Goal: Information Seeking & Learning: Learn about a topic

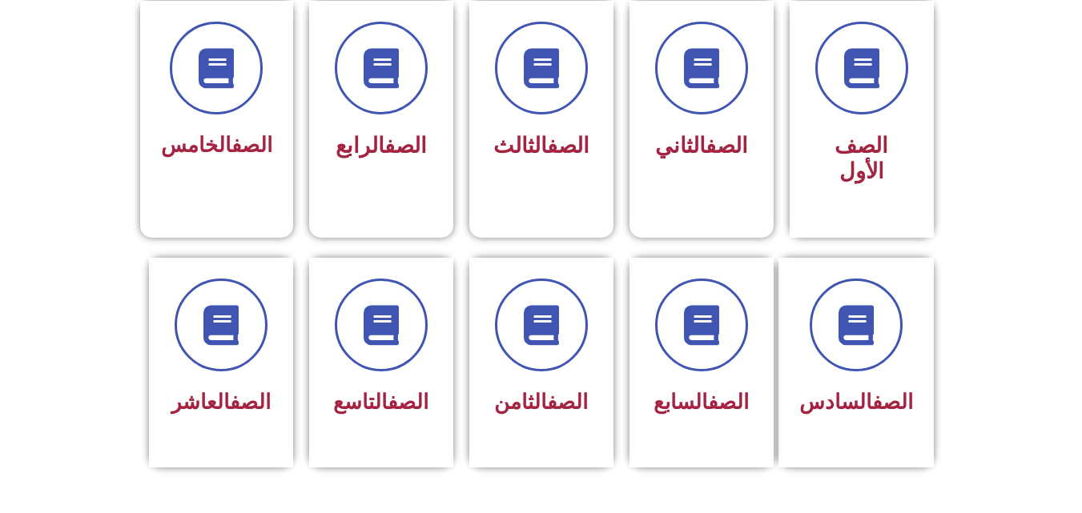
scroll to position [304, 0]
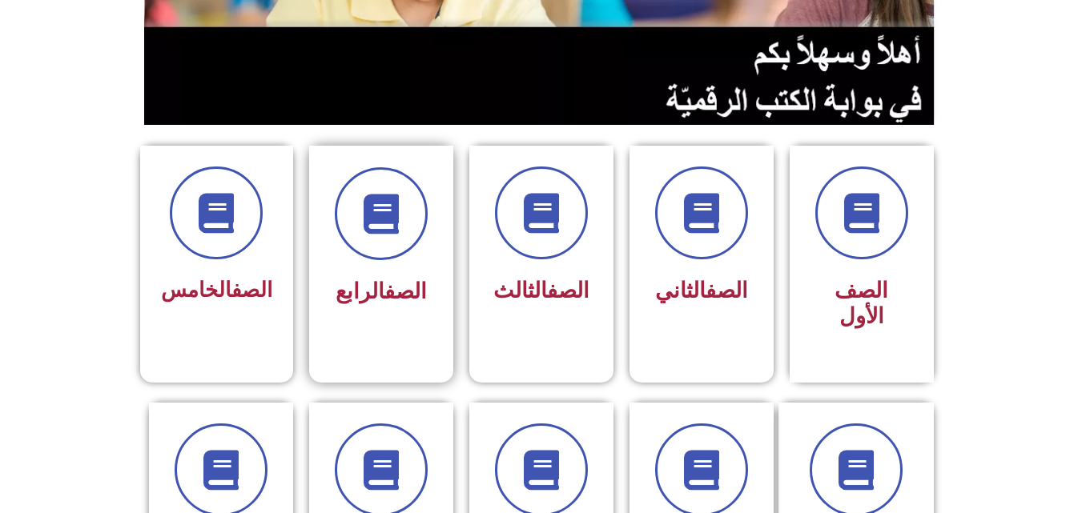
click at [404, 281] on link "الصف" at bounding box center [405, 292] width 42 height 26
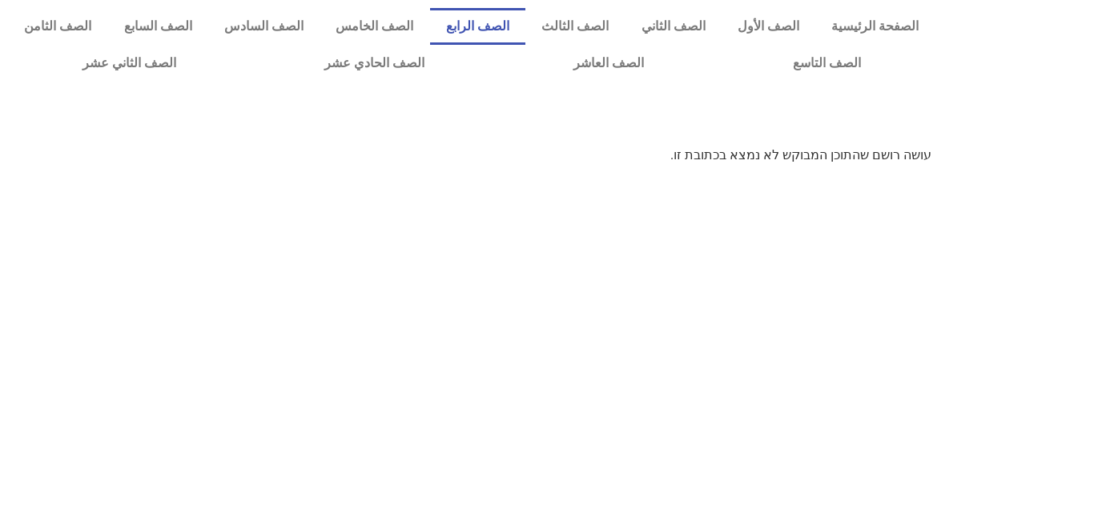
click at [520, 22] on link "الصف الرابع" at bounding box center [477, 26] width 95 height 37
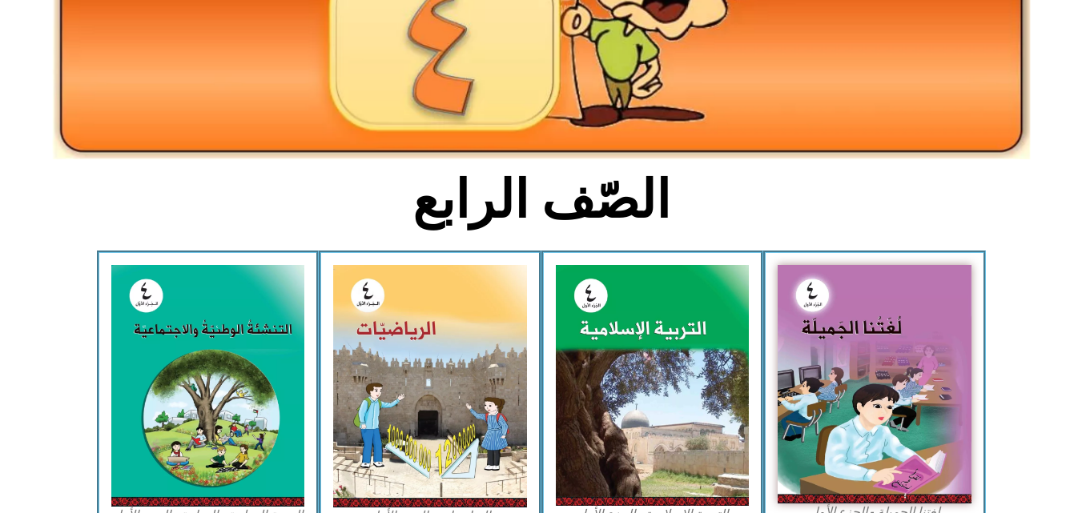
scroll to position [249, 0]
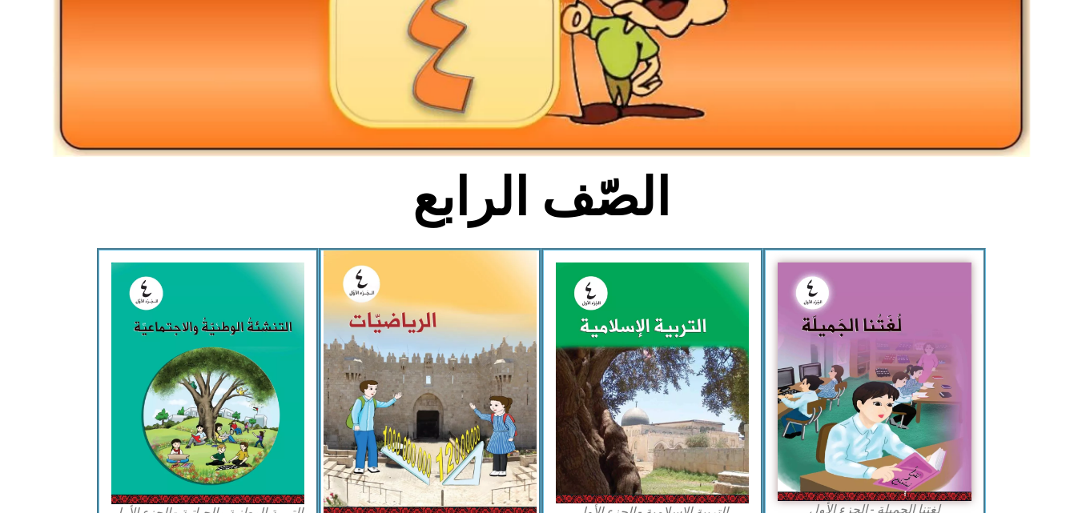
click at [452, 350] on img at bounding box center [430, 384] width 213 height 267
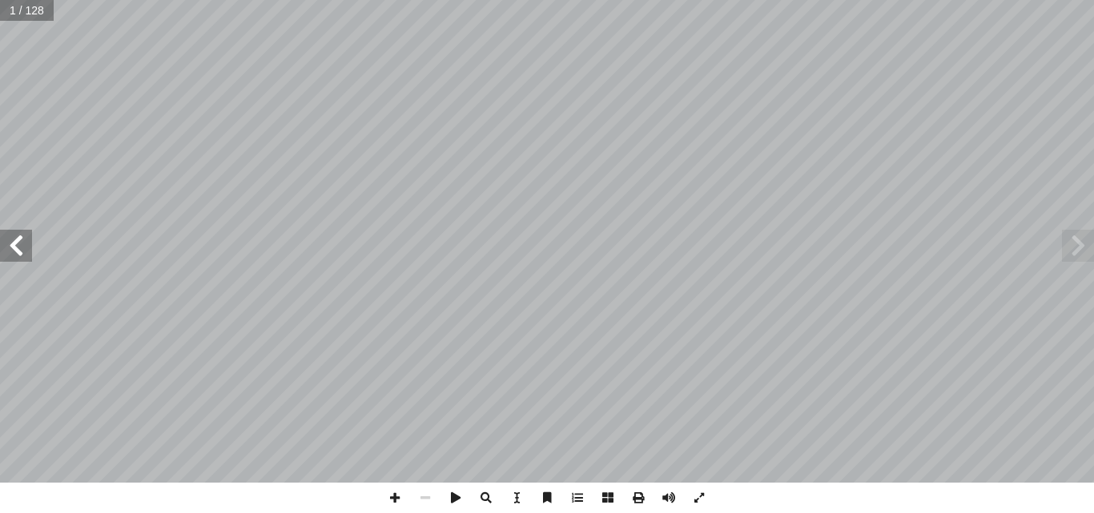
click at [29, 258] on span at bounding box center [16, 246] width 32 height 32
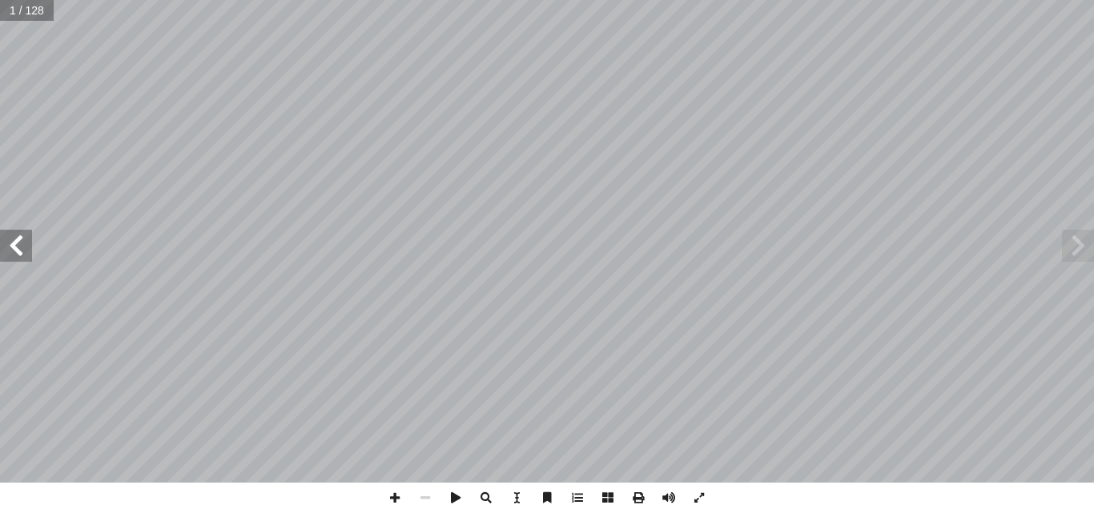
click at [29, 258] on span at bounding box center [16, 246] width 32 height 32
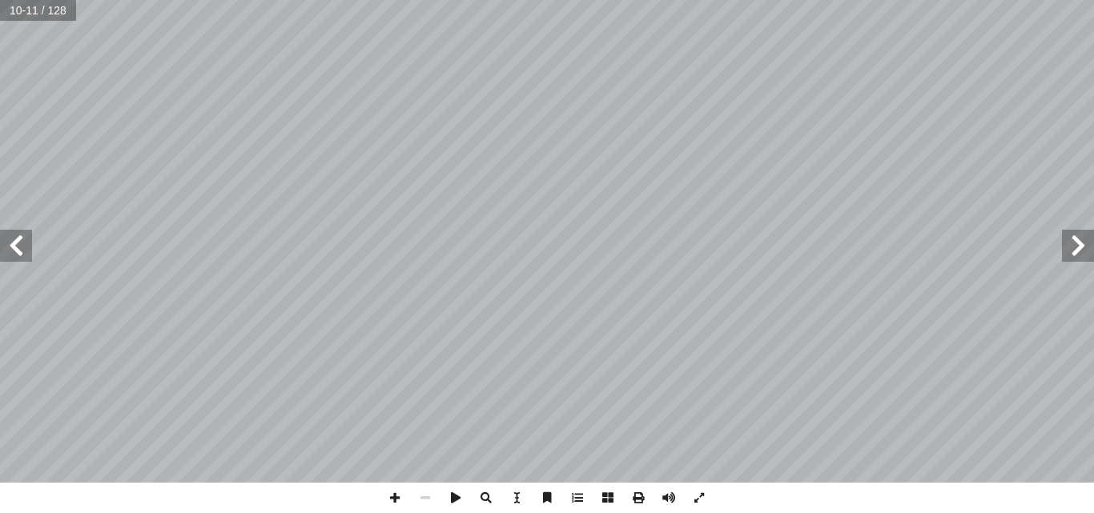
click at [29, 258] on span at bounding box center [16, 246] width 32 height 32
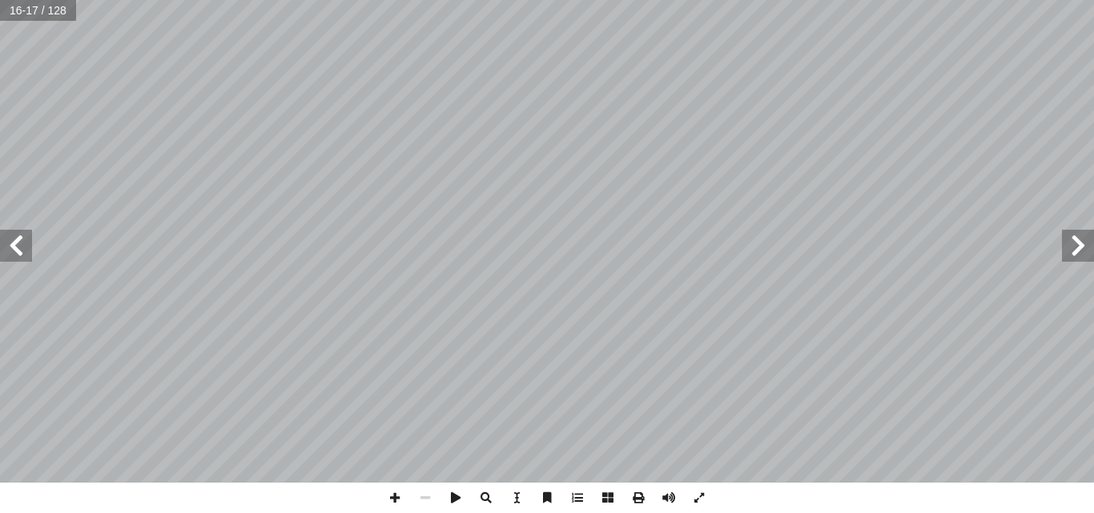
click at [29, 258] on span at bounding box center [16, 246] width 32 height 32
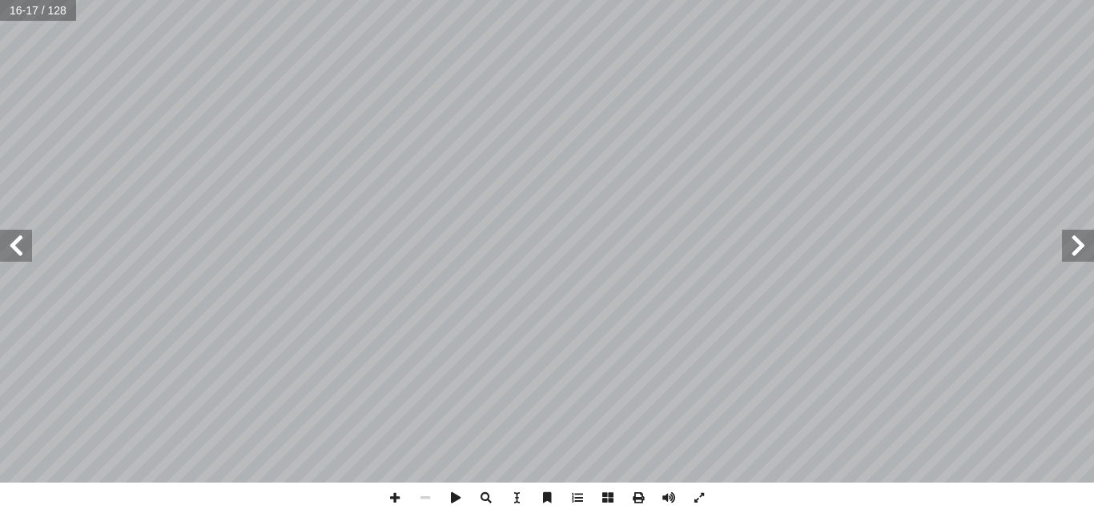
click at [29, 258] on span at bounding box center [16, 246] width 32 height 32
click at [401, 492] on span at bounding box center [395, 498] width 30 height 30
